Goal: Task Accomplishment & Management: Use online tool/utility

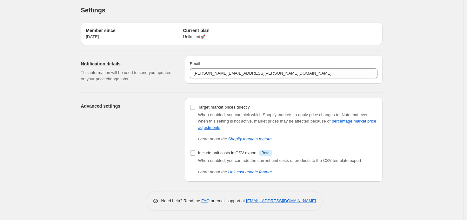
scroll to position [2, 0]
click at [194, 152] on input "Include unit costs in CSV export Info Beta" at bounding box center [192, 152] width 5 height 5
checkbox input "true"
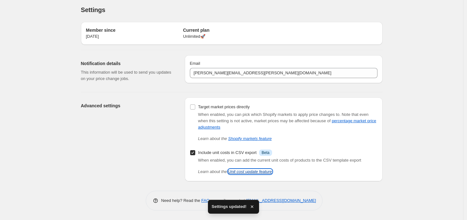
click at [255, 171] on link "Unit cost update feature" at bounding box center [250, 171] width 44 height 5
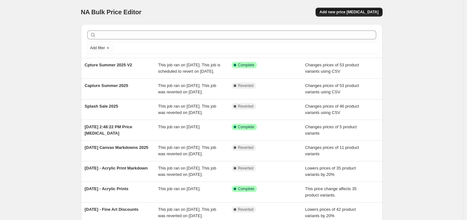
click at [348, 11] on span "Add new price [MEDICAL_DATA]" at bounding box center [348, 12] width 59 height 5
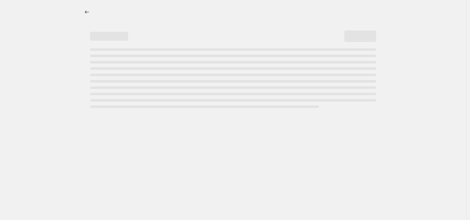
select select "percentage"
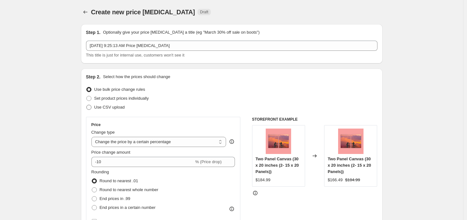
click at [109, 108] on span "Use CSV upload" at bounding box center [109, 107] width 30 height 5
click at [87, 105] on input "Use CSV upload" at bounding box center [86, 105] width 0 height 0
radio input "true"
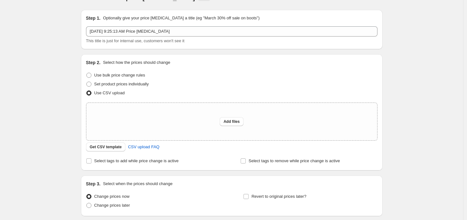
scroll to position [15, 0]
click at [109, 145] on span "Get CSV template" at bounding box center [106, 146] width 32 height 5
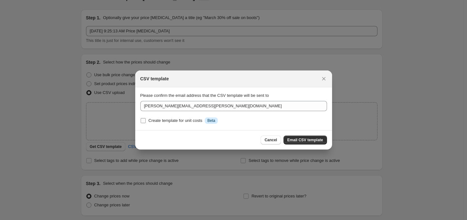
click at [173, 120] on div "Create template for unit costs" at bounding box center [175, 120] width 54 height 6
click at [146, 120] on input "Create template for unit costs Info Beta" at bounding box center [143, 120] width 5 height 5
checkbox input "true"
click at [303, 139] on span "Email CSV template" at bounding box center [305, 139] width 36 height 5
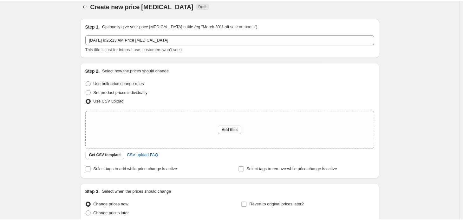
scroll to position [0, 0]
